Goal: Task Accomplishment & Management: Use online tool/utility

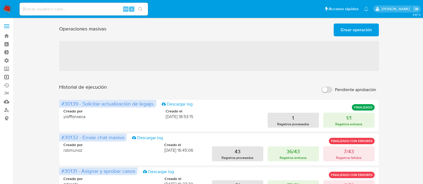
click at [5, 75] on link "Operaciones masivas" at bounding box center [32, 77] width 64 height 8
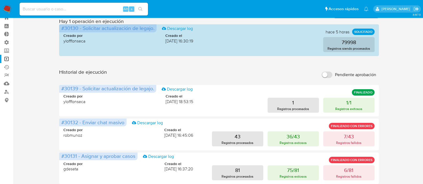
scroll to position [33, 0]
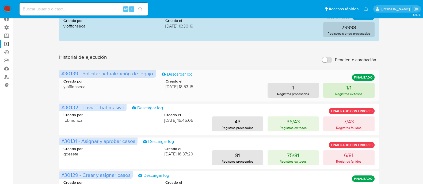
click at [351, 92] on p "Registros exitosos" at bounding box center [348, 94] width 27 height 5
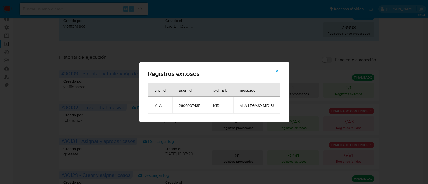
click at [278, 71] on icon "button" at bounding box center [277, 71] width 5 height 5
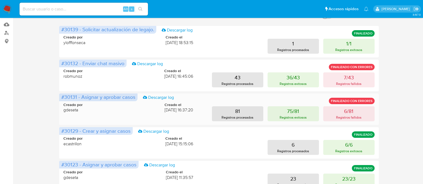
scroll to position [67, 0]
